Goal: Check status: Check status

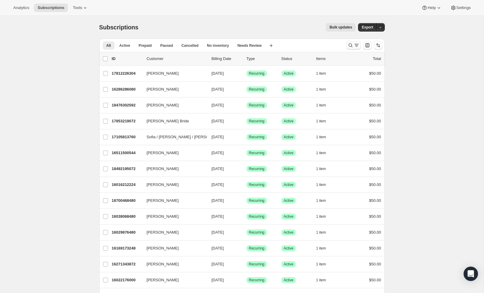
click at [349, 44] on icon "Search and filter results" at bounding box center [350, 45] width 6 height 6
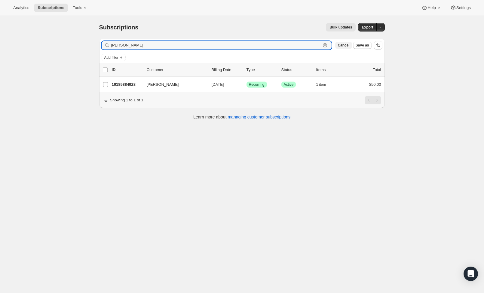
type input "Hannah Logan"
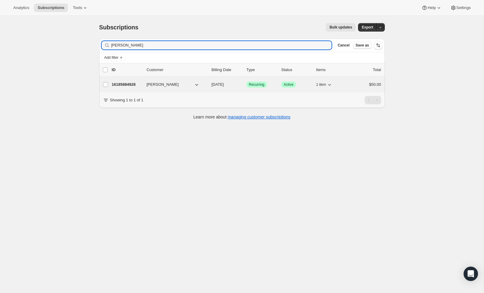
drag, startPoint x: 349, startPoint y: 43, endPoint x: 124, endPoint y: 87, distance: 229.5
click at [125, 87] on div "16185884928 Hannah Logan 09/15/2025 Success Recurring Success Active 1 item $50…" at bounding box center [246, 84] width 269 height 8
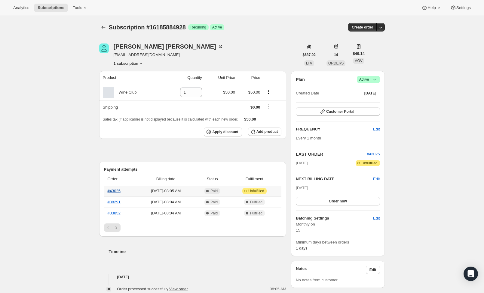
click at [117, 192] on link "#43025" at bounding box center [114, 191] width 13 height 5
